Goal: Use online tool/utility: Utilize a website feature to perform a specific function

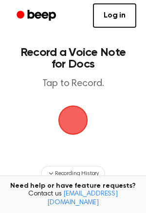
click at [71, 130] on span "button" at bounding box center [73, 121] width 32 height 32
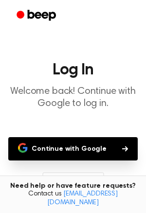
click at [95, 145] on button "Continue with Google" at bounding box center [72, 148] width 129 height 23
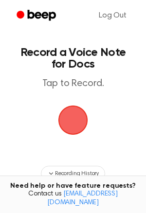
click at [80, 125] on span "button" at bounding box center [73, 121] width 32 height 32
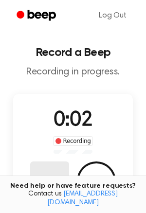
click at [47, 164] on button "Delete" at bounding box center [49, 180] width 39 height 39
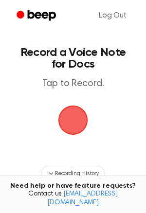
click at [68, 116] on span "button" at bounding box center [72, 119] width 37 height 37
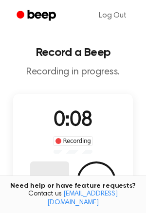
click at [46, 176] on button "Delete" at bounding box center [49, 180] width 39 height 39
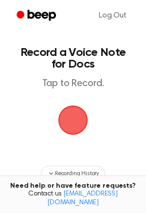
click at [69, 110] on span "button" at bounding box center [73, 121] width 32 height 32
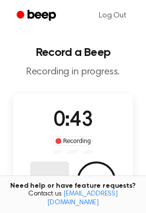
click at [52, 170] on button "Delete" at bounding box center [49, 180] width 39 height 39
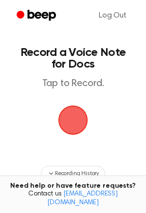
click at [74, 125] on span "button" at bounding box center [72, 120] width 33 height 33
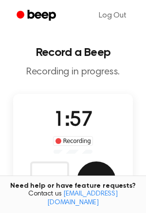
click at [94, 178] on button "Save" at bounding box center [96, 180] width 39 height 39
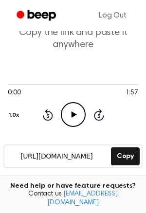
scroll to position [42, 0]
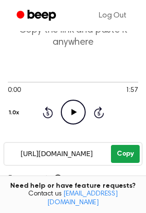
click at [127, 155] on button "Copy" at bounding box center [125, 154] width 29 height 18
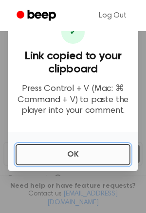
click at [23, 158] on button "OK" at bounding box center [73, 154] width 115 height 21
